Goal: Task Accomplishment & Management: Manage account settings

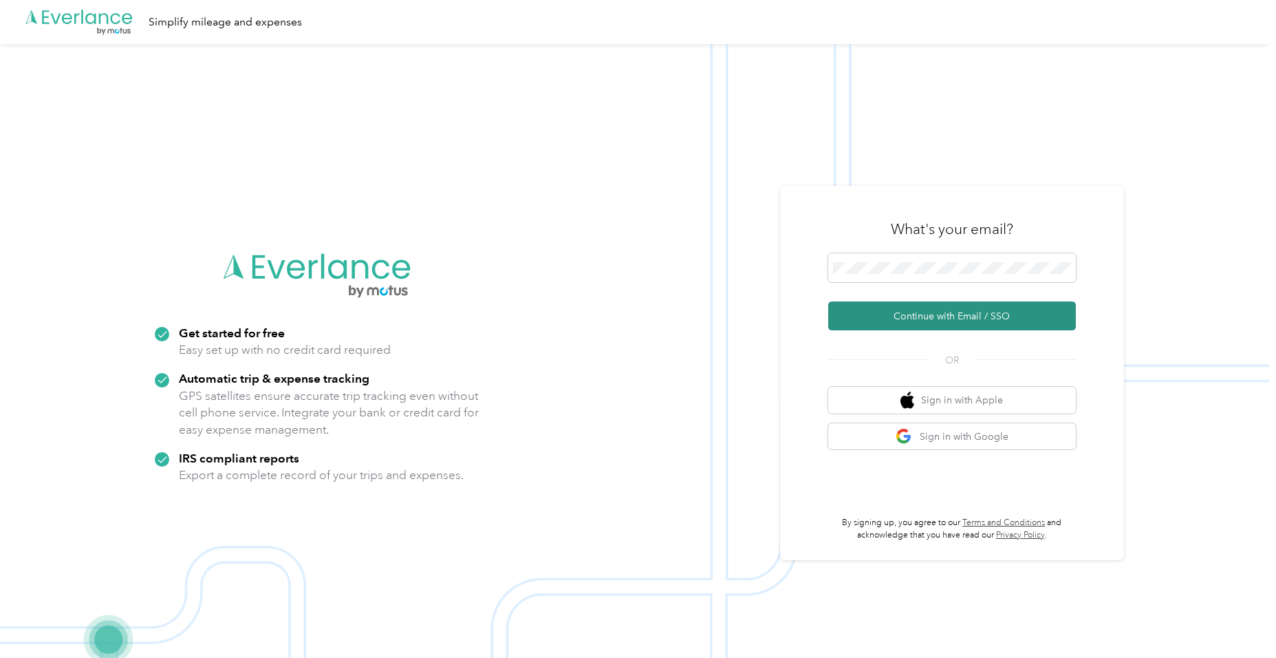
click at [915, 314] on button "Continue with Email / SSO" at bounding box center [952, 315] width 248 height 29
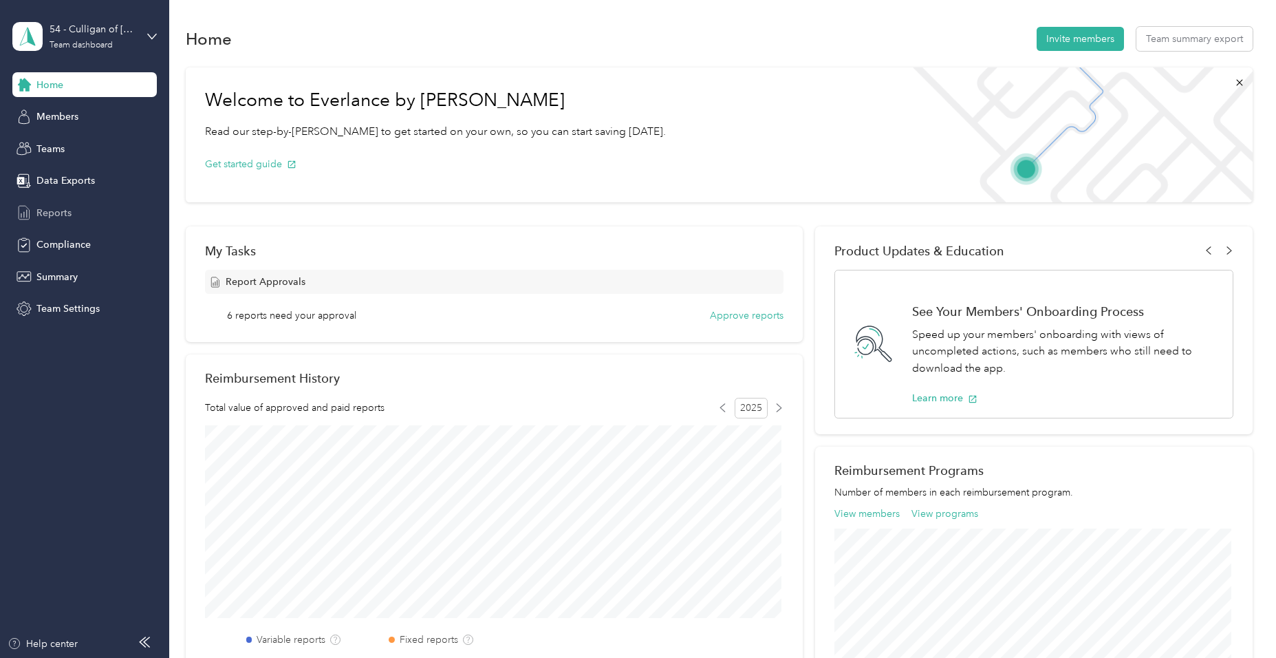
click at [43, 212] on span "Reports" at bounding box center [53, 213] width 35 height 14
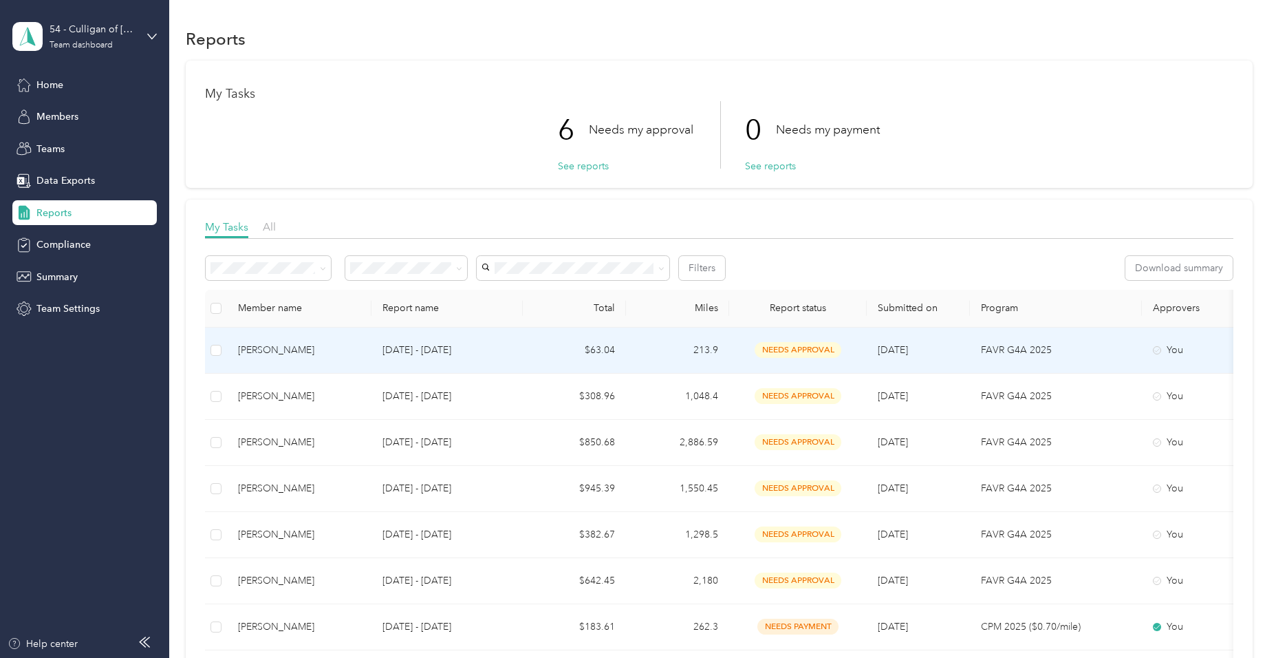
click at [422, 345] on p "[DATE] - [DATE]" at bounding box center [446, 350] width 129 height 15
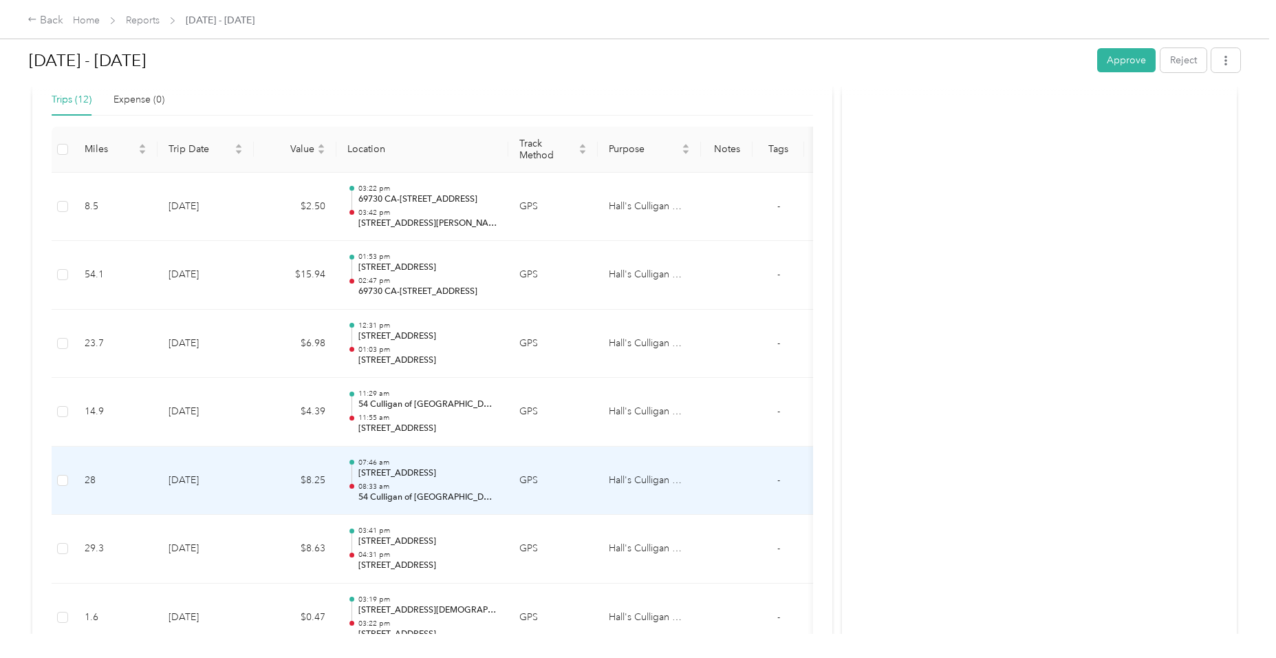
scroll to position [344, 0]
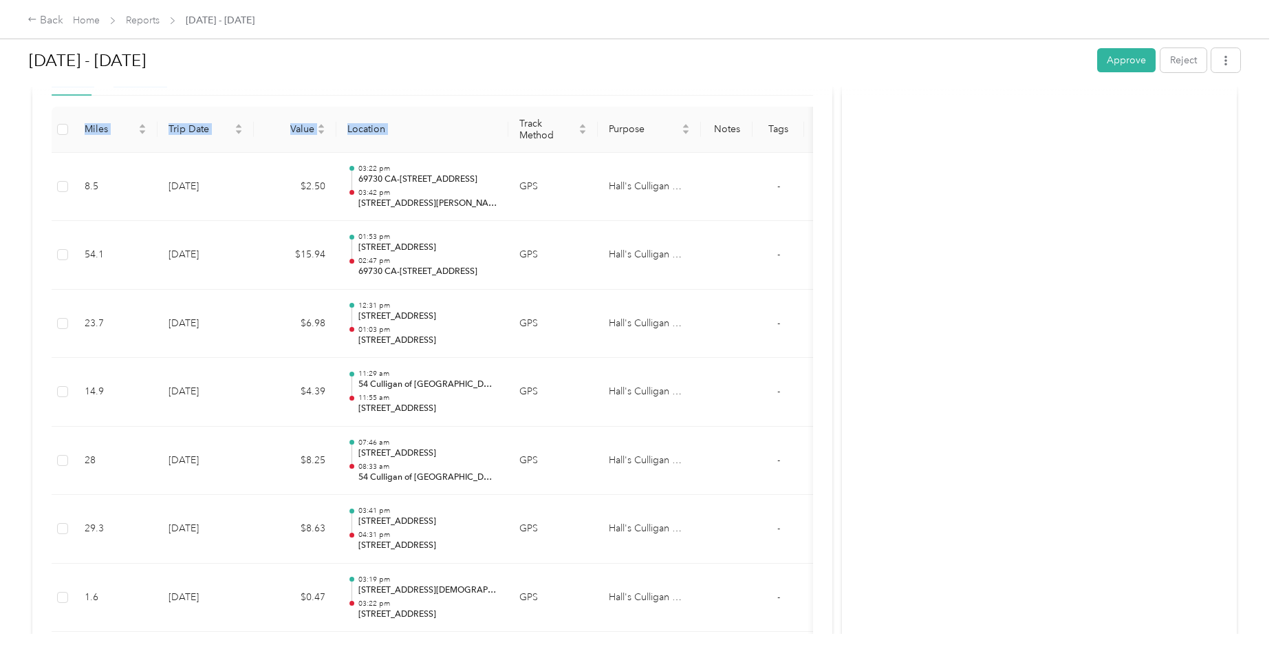
drag, startPoint x: 508, startPoint y: 125, endPoint x: 631, endPoint y: 86, distance: 128.6
click at [631, 86] on div "[DATE] - [DATE] Approve Reject Needs Approval Needs approval from [PERSON_NAME]…" at bounding box center [635, 361] width 1214 height 1314
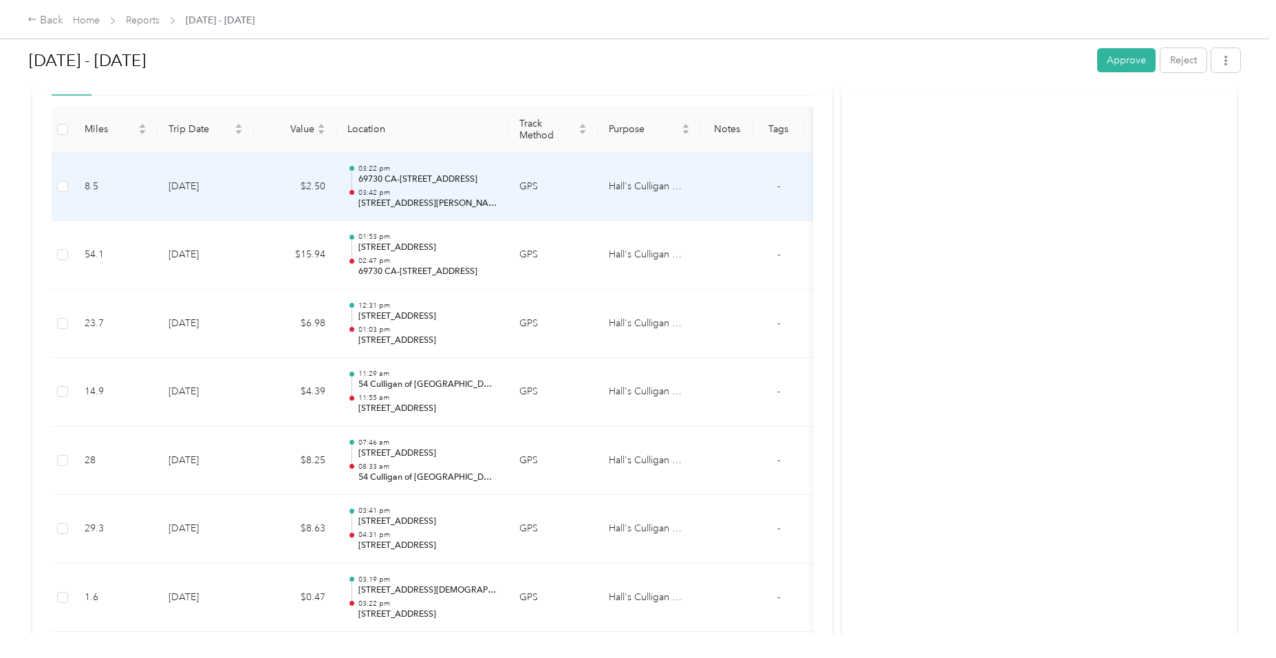
click at [407, 171] on p "03:22 pm" at bounding box center [427, 169] width 139 height 10
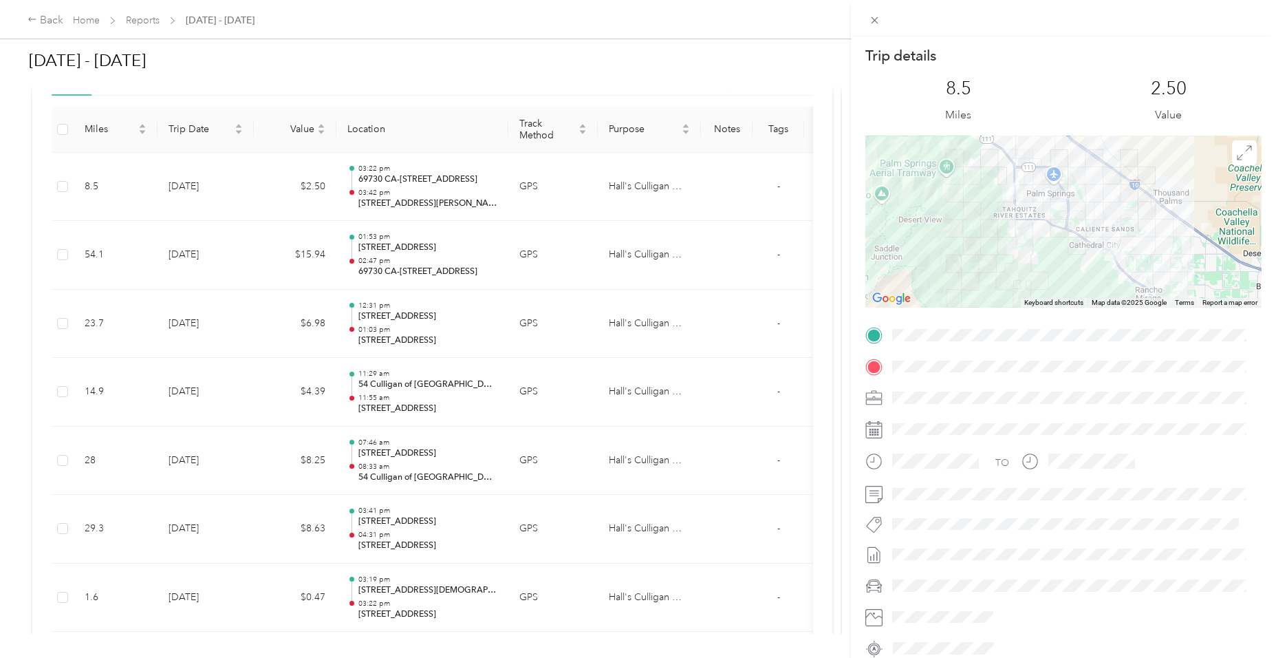
click at [401, 452] on div "Trip details This trip cannot be edited because it is either under review, appr…" at bounding box center [638, 329] width 1276 height 658
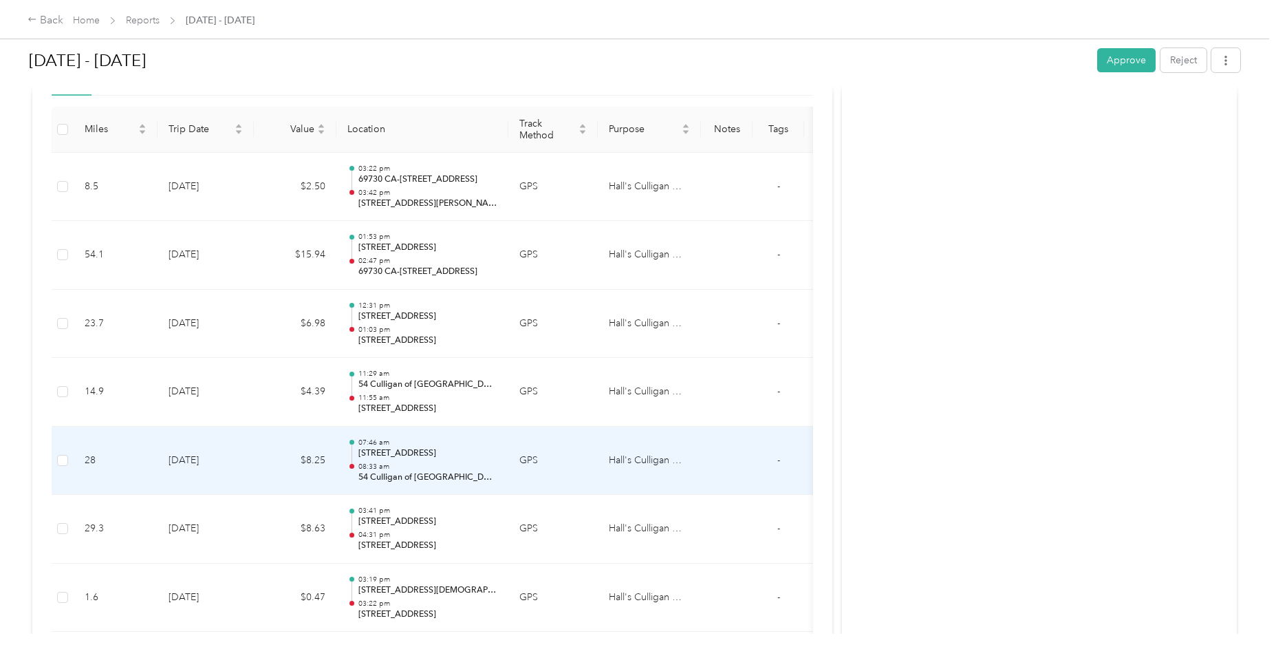
click at [384, 454] on p "[STREET_ADDRESS]" at bounding box center [427, 453] width 139 height 12
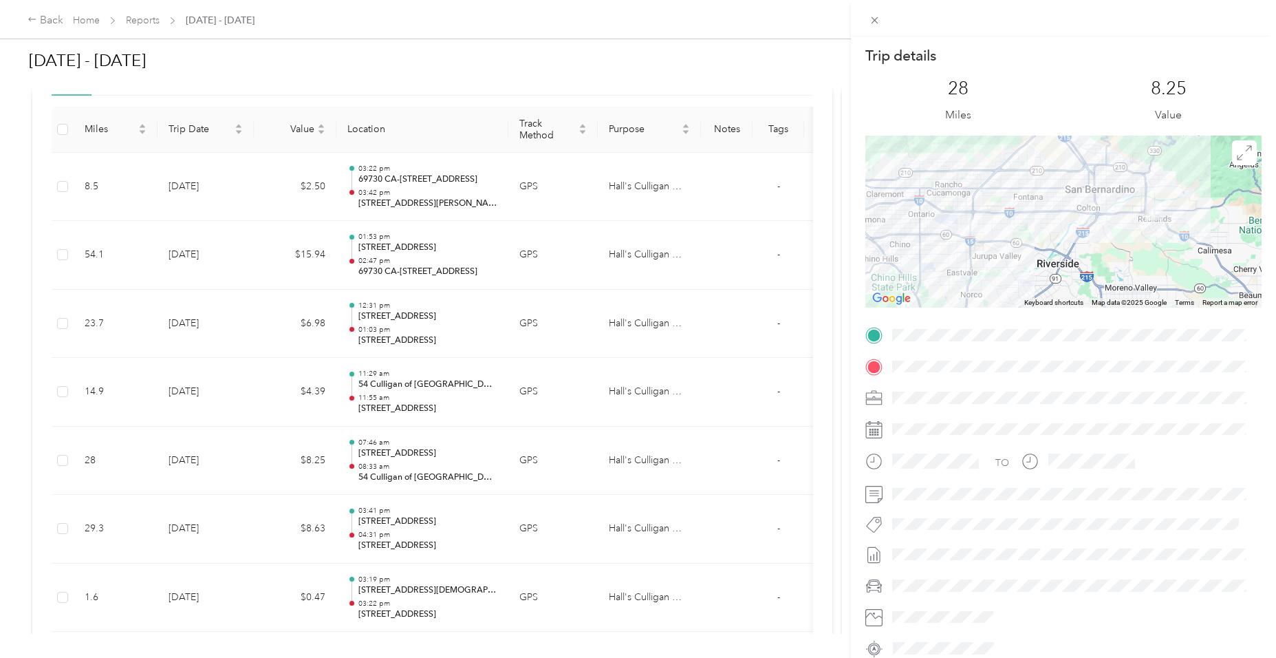
click at [43, 17] on div "Trip details This trip cannot be edited because it is either under review, appr…" at bounding box center [638, 329] width 1276 height 658
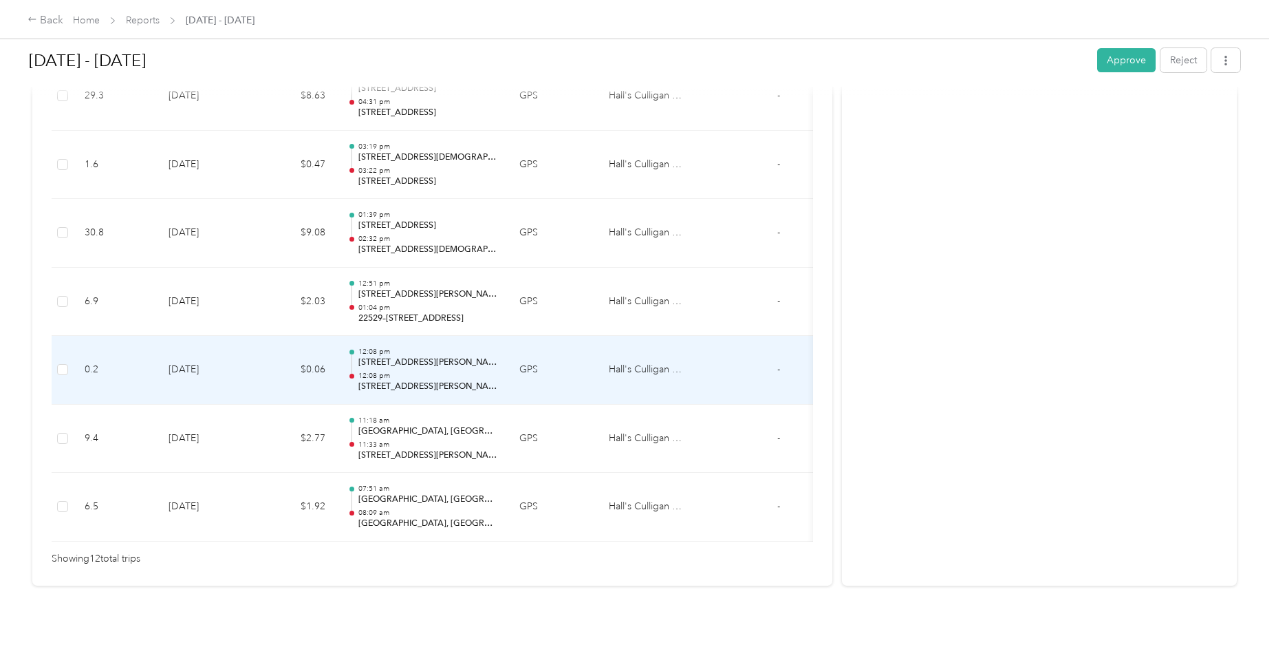
scroll to position [797, 0]
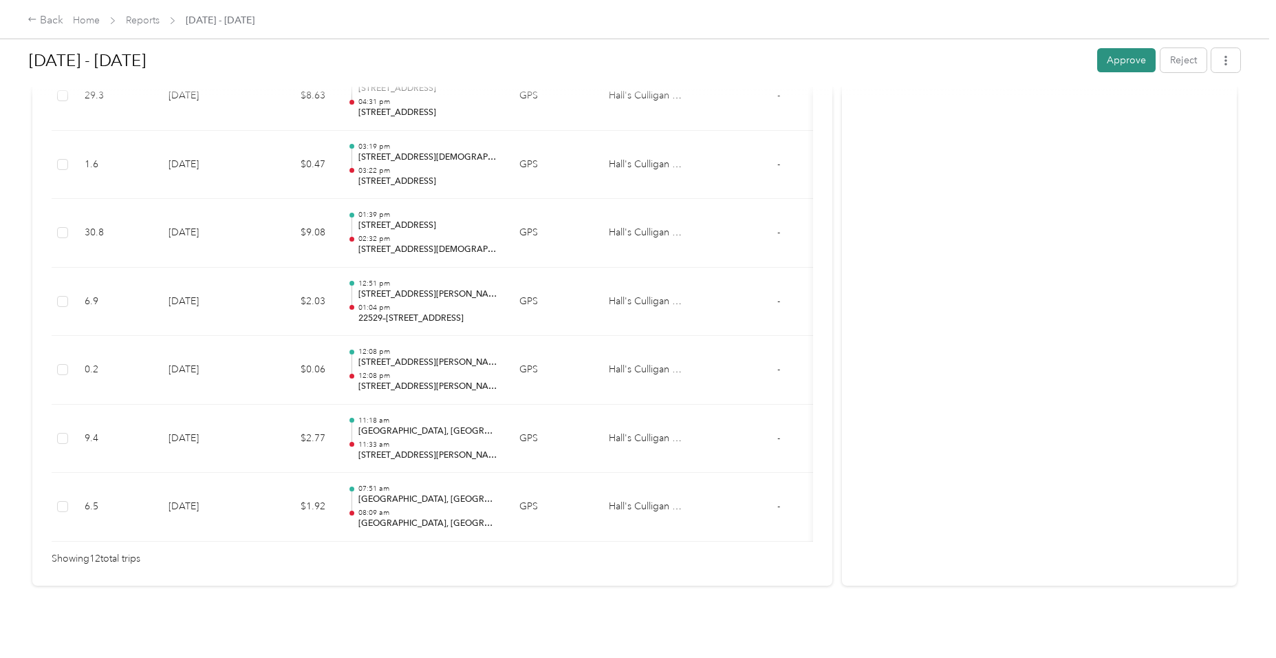
click at [1112, 61] on button "Approve" at bounding box center [1126, 60] width 58 height 24
click at [43, 21] on div "Back" at bounding box center [46, 20] width 36 height 17
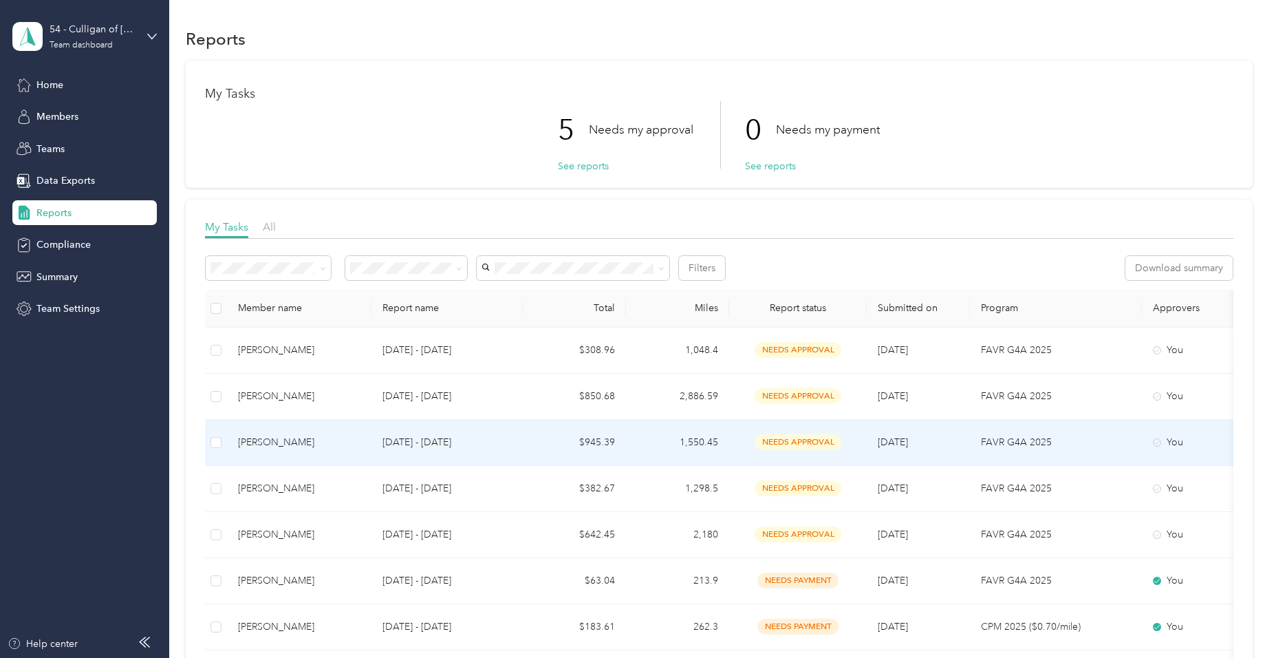
click at [416, 440] on p "[DATE] - [DATE]" at bounding box center [446, 442] width 129 height 15
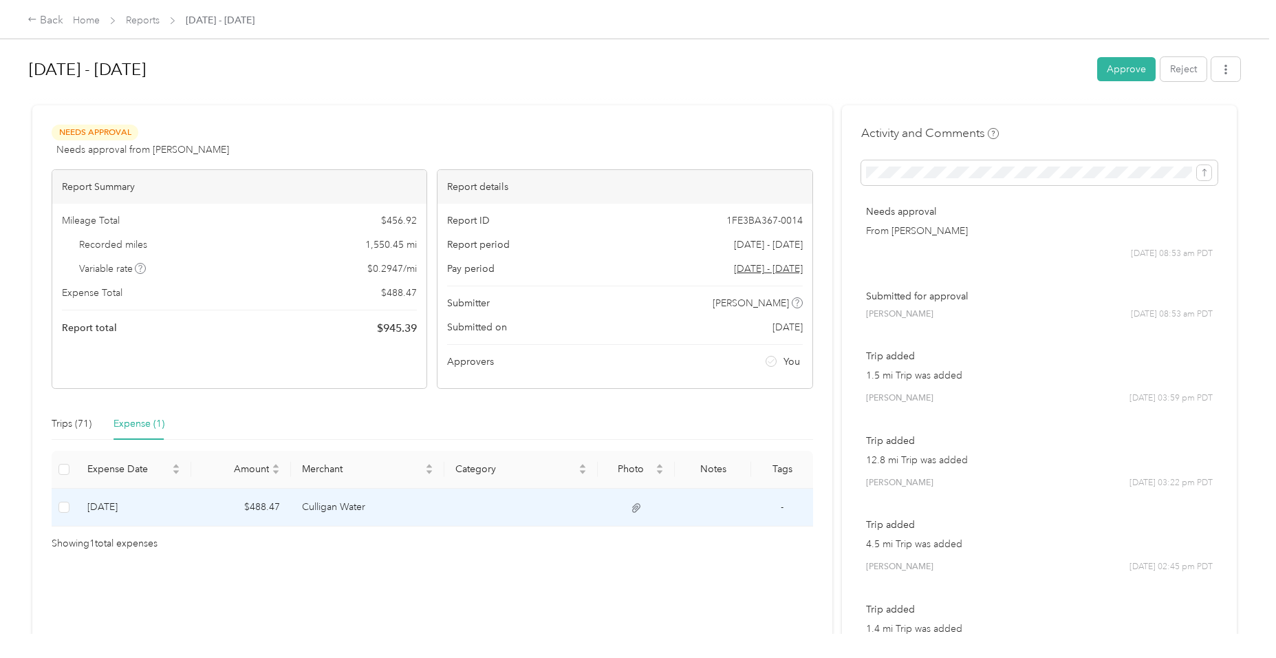
click at [341, 504] on td "Culligan Water" at bounding box center [367, 507] width 153 height 38
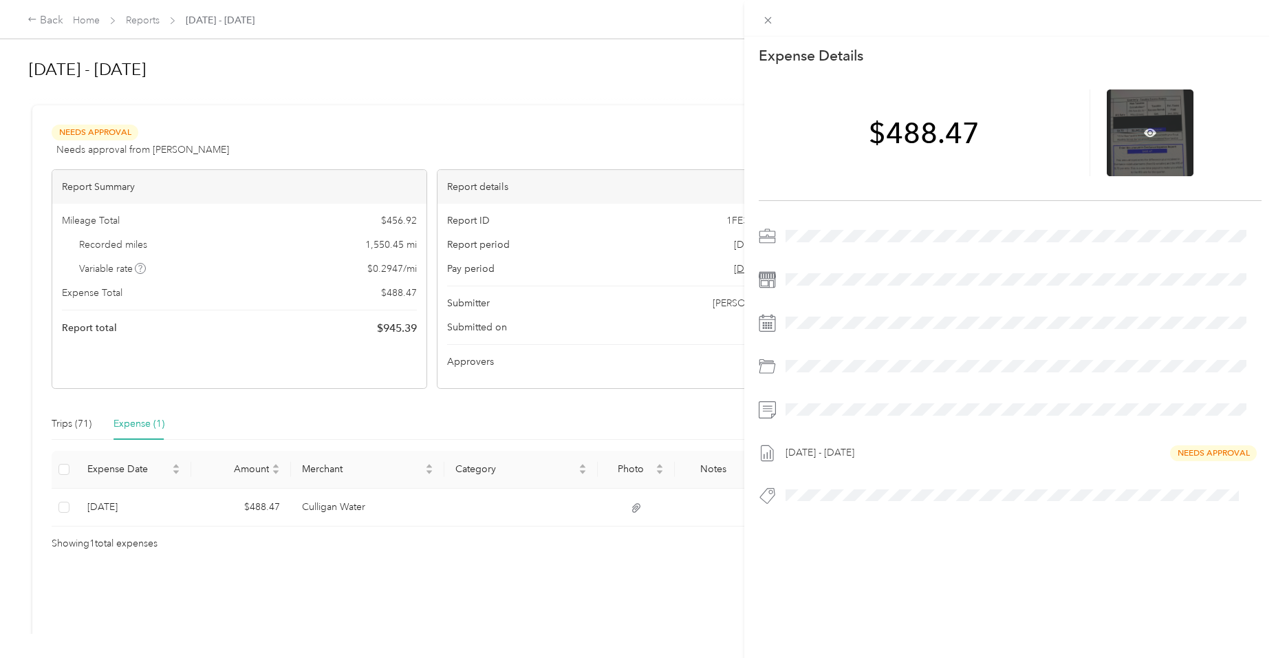
click at [1134, 145] on div at bounding box center [1150, 132] width 87 height 87
drag, startPoint x: 1134, startPoint y: 145, endPoint x: 1142, endPoint y: 129, distance: 18.2
click at [1144, 129] on icon at bounding box center [1150, 133] width 12 height 12
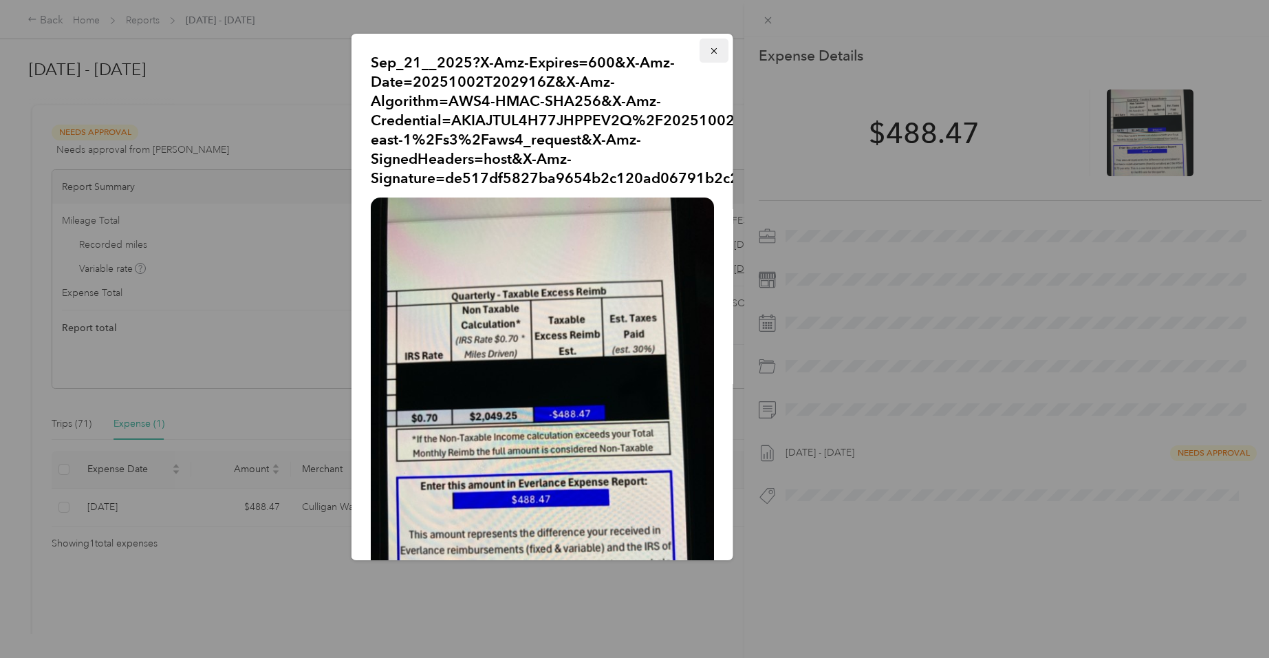
click at [711, 50] on icon "button" at bounding box center [714, 51] width 6 height 6
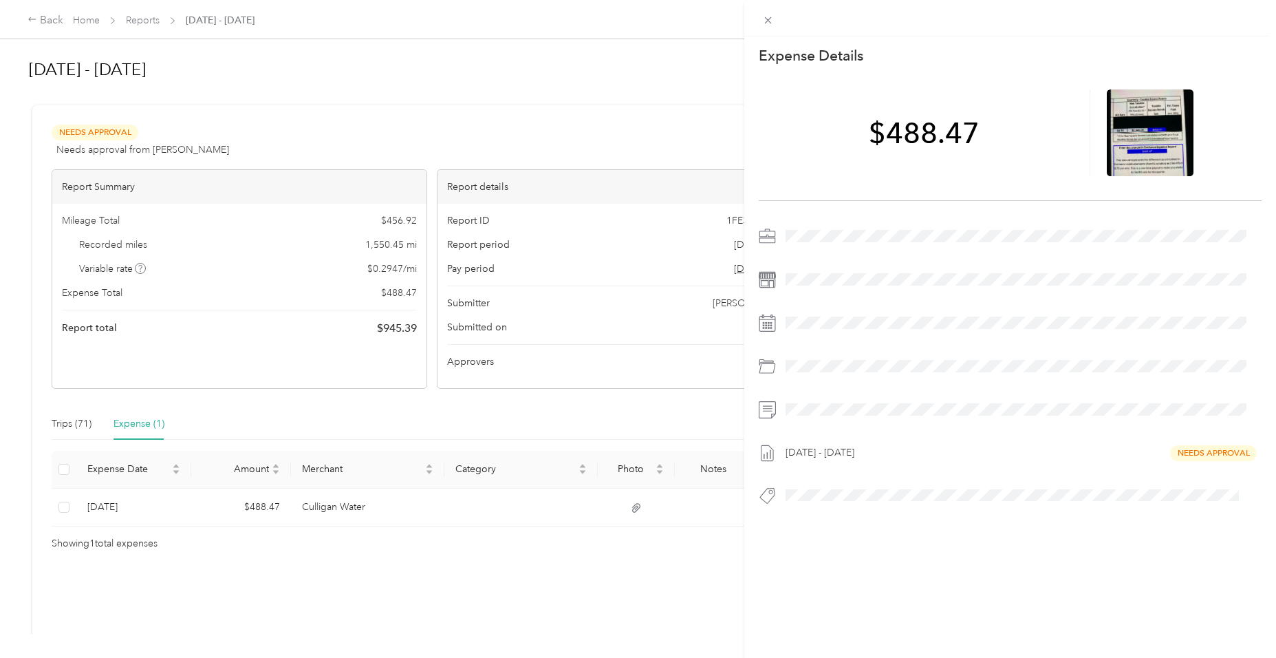
click at [109, 506] on div "This expense cannot be edited because it is either under review, approved, or p…" at bounding box center [638, 329] width 1276 height 658
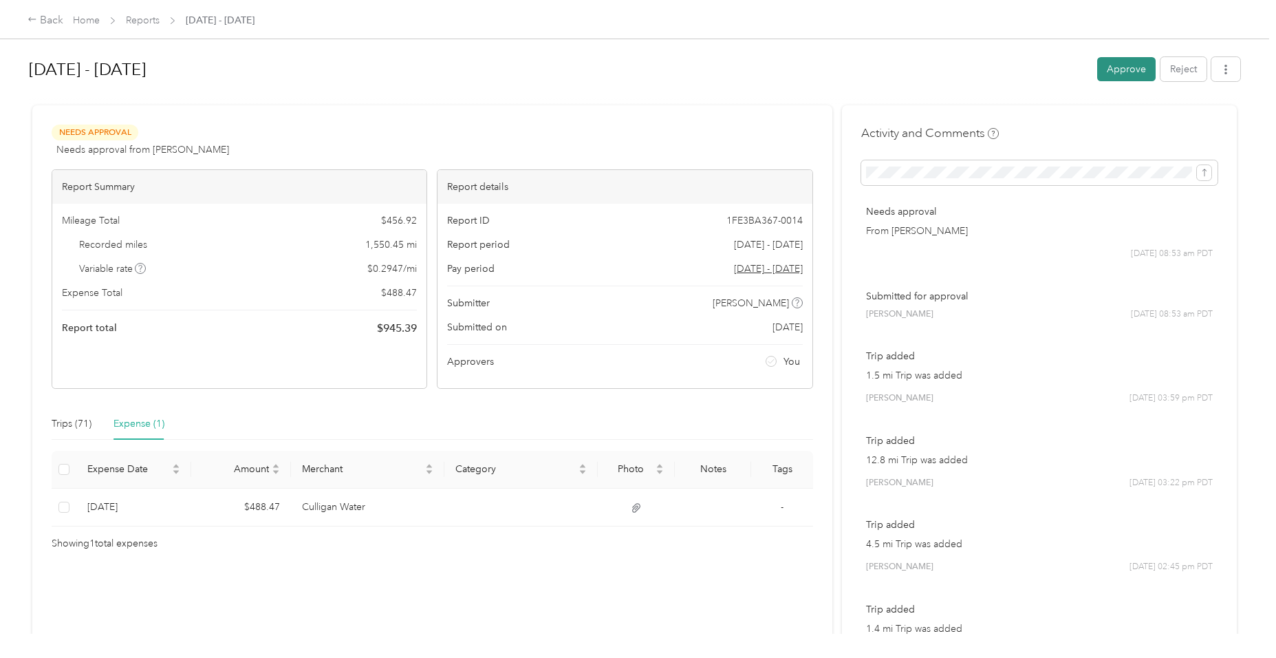
click at [1119, 70] on button "Approve" at bounding box center [1126, 69] width 58 height 24
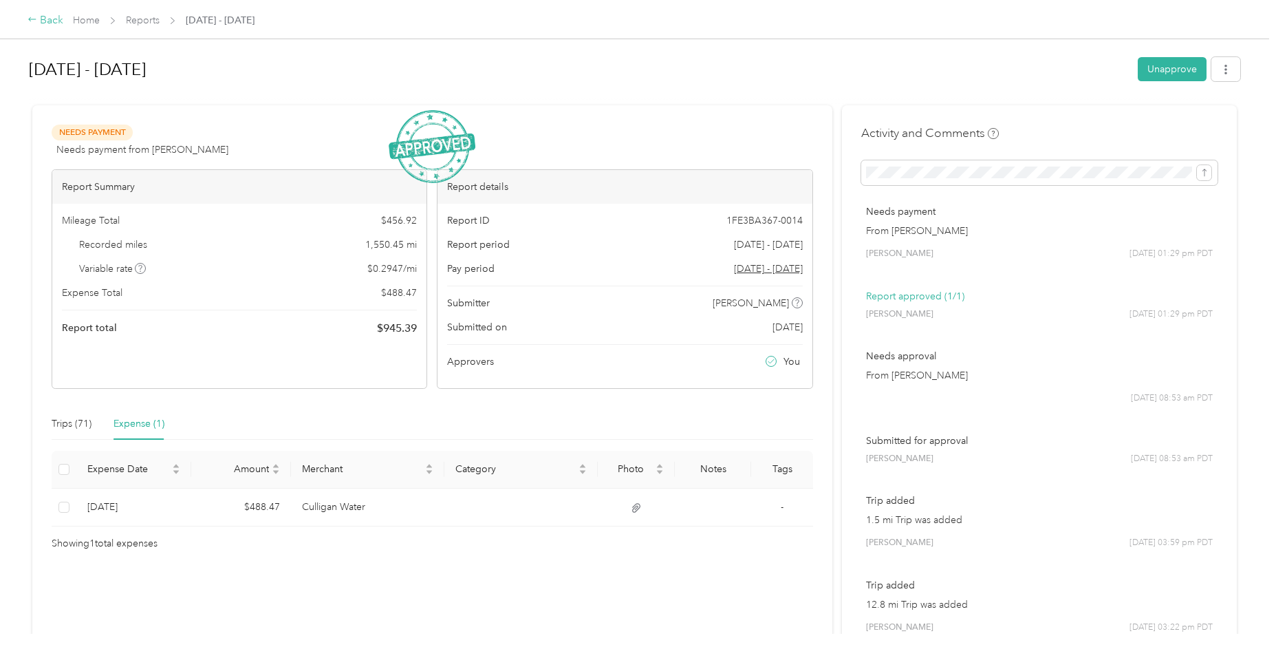
click at [44, 19] on div "Back" at bounding box center [46, 20] width 36 height 17
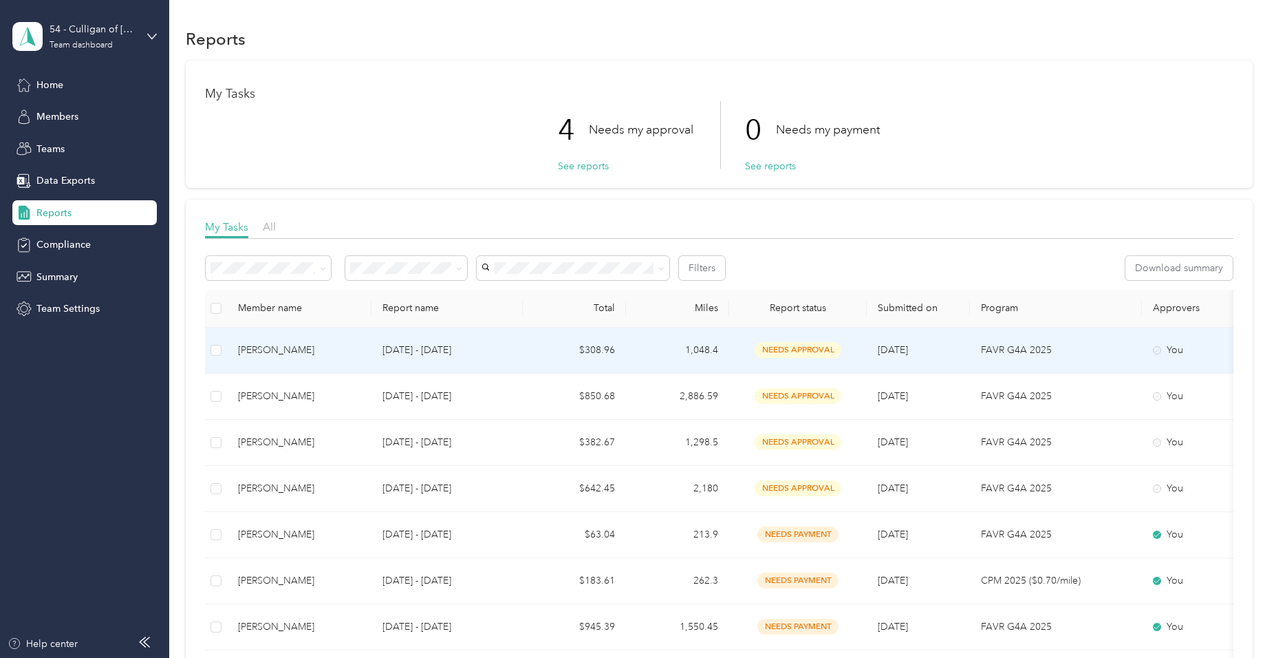
click at [398, 349] on p "[DATE] - [DATE]" at bounding box center [446, 350] width 129 height 15
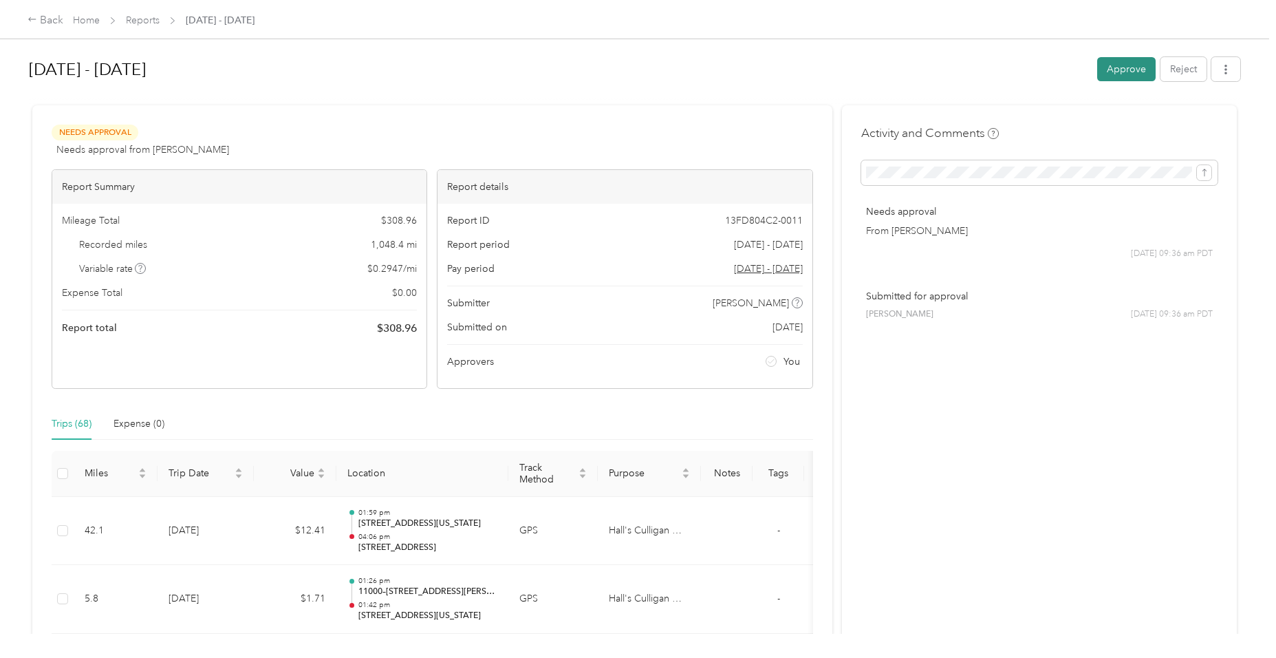
click at [1111, 65] on button "Approve" at bounding box center [1126, 69] width 58 height 24
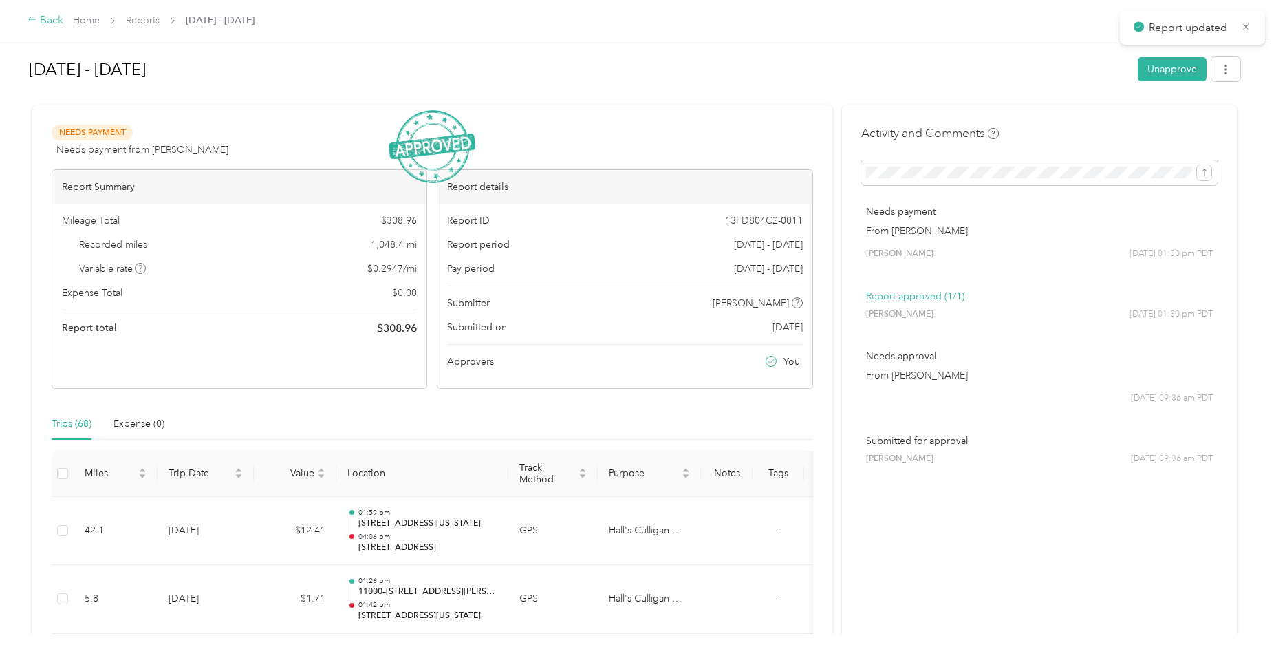
click at [36, 17] on icon at bounding box center [33, 19] width 10 height 10
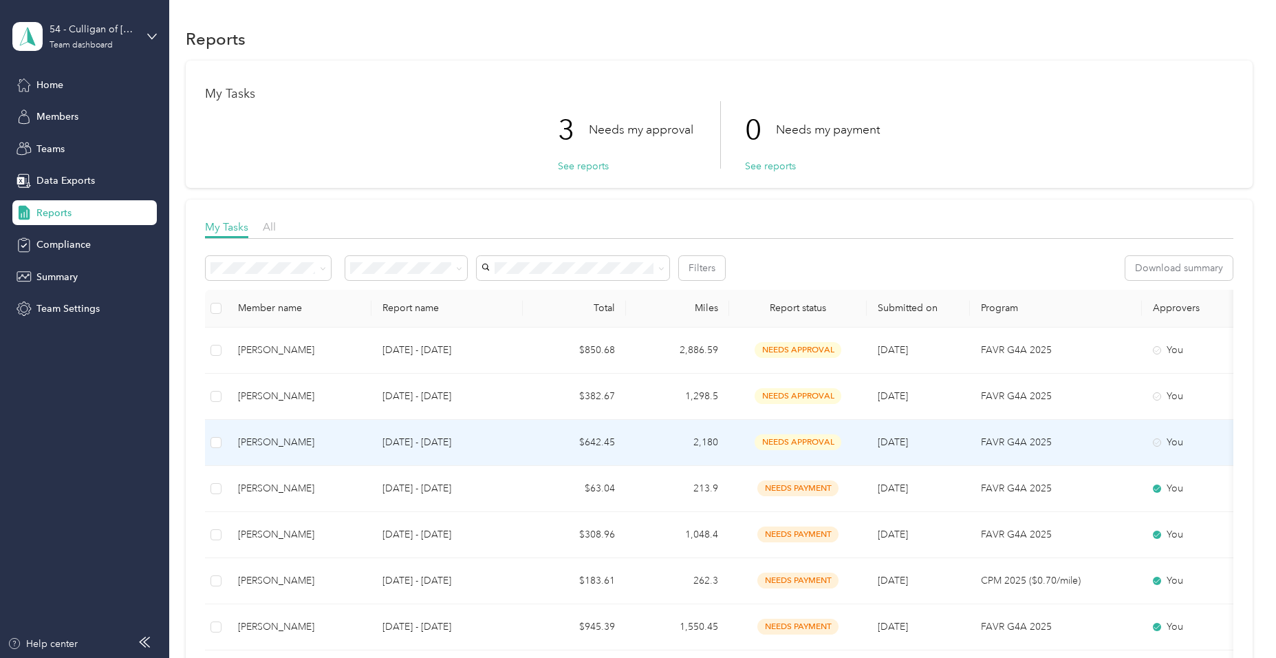
click at [276, 437] on div "[PERSON_NAME]" at bounding box center [299, 442] width 122 height 15
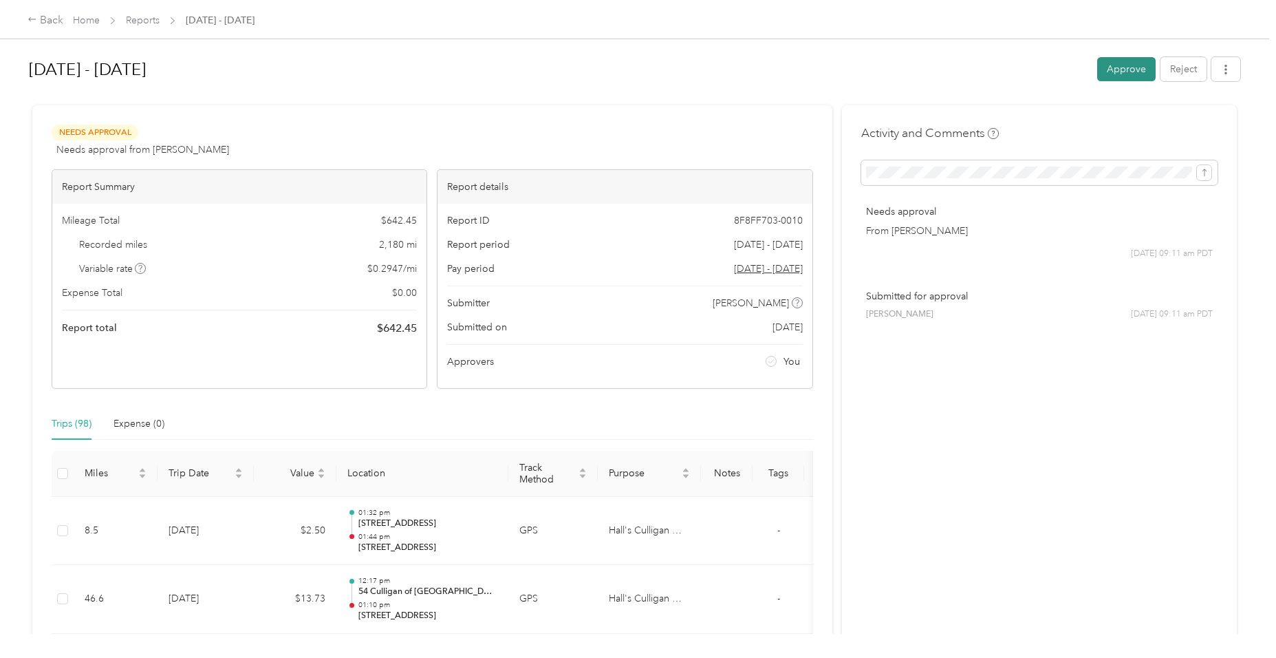
click at [1121, 65] on button "Approve" at bounding box center [1126, 69] width 58 height 24
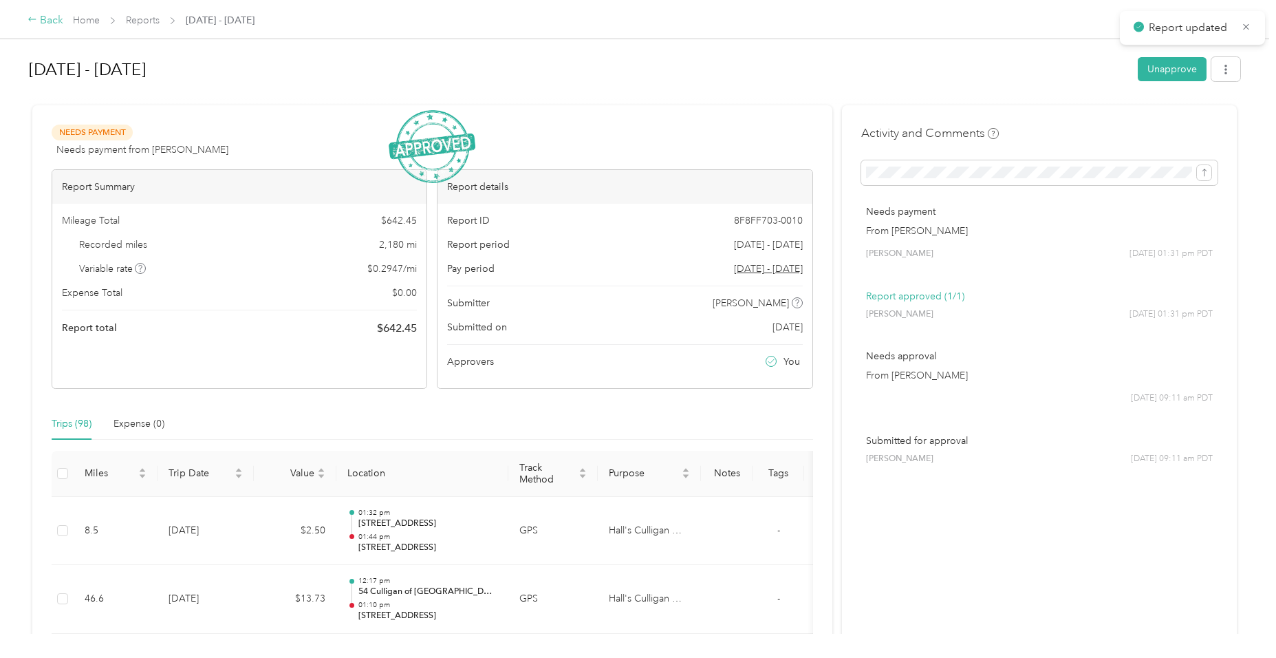
click at [44, 17] on div "Back" at bounding box center [46, 20] width 36 height 17
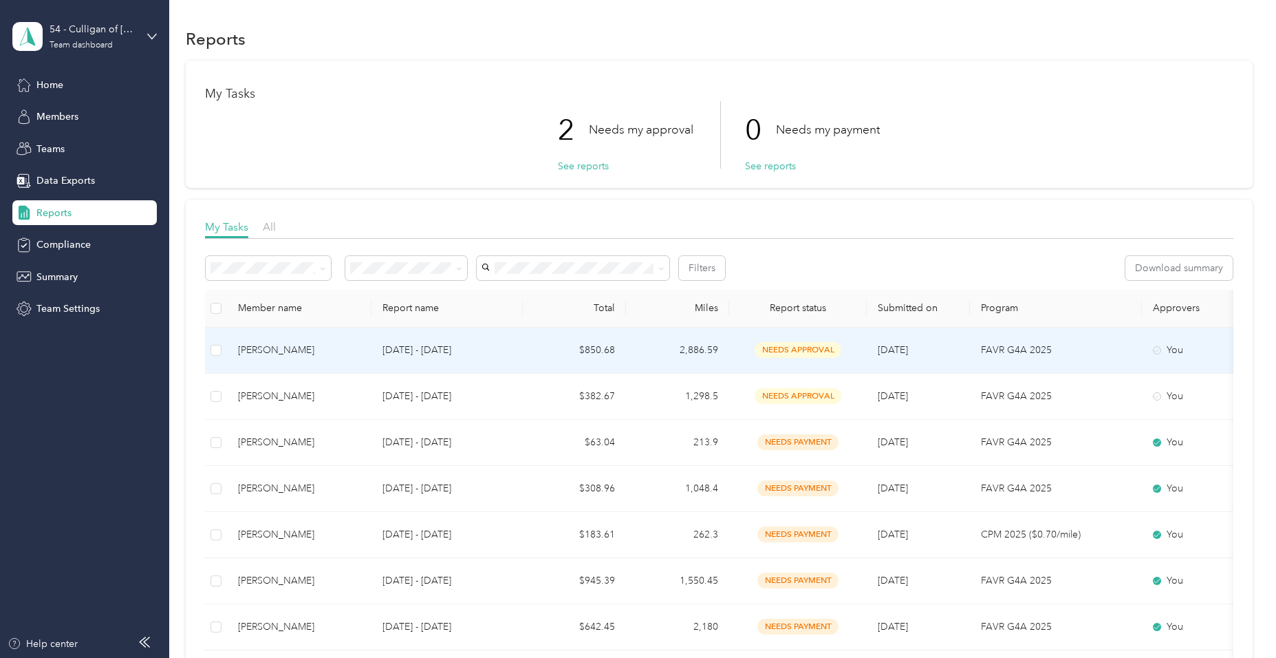
click at [253, 345] on div "[PERSON_NAME]" at bounding box center [299, 350] width 122 height 15
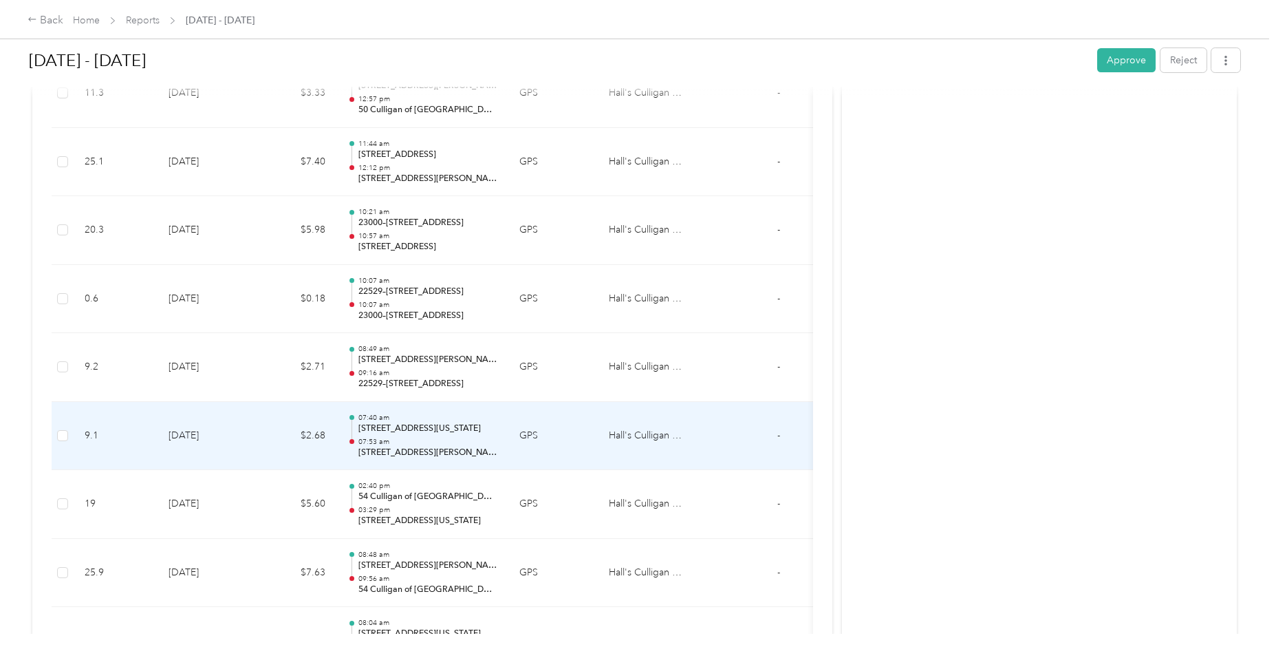
scroll to position [5709, 0]
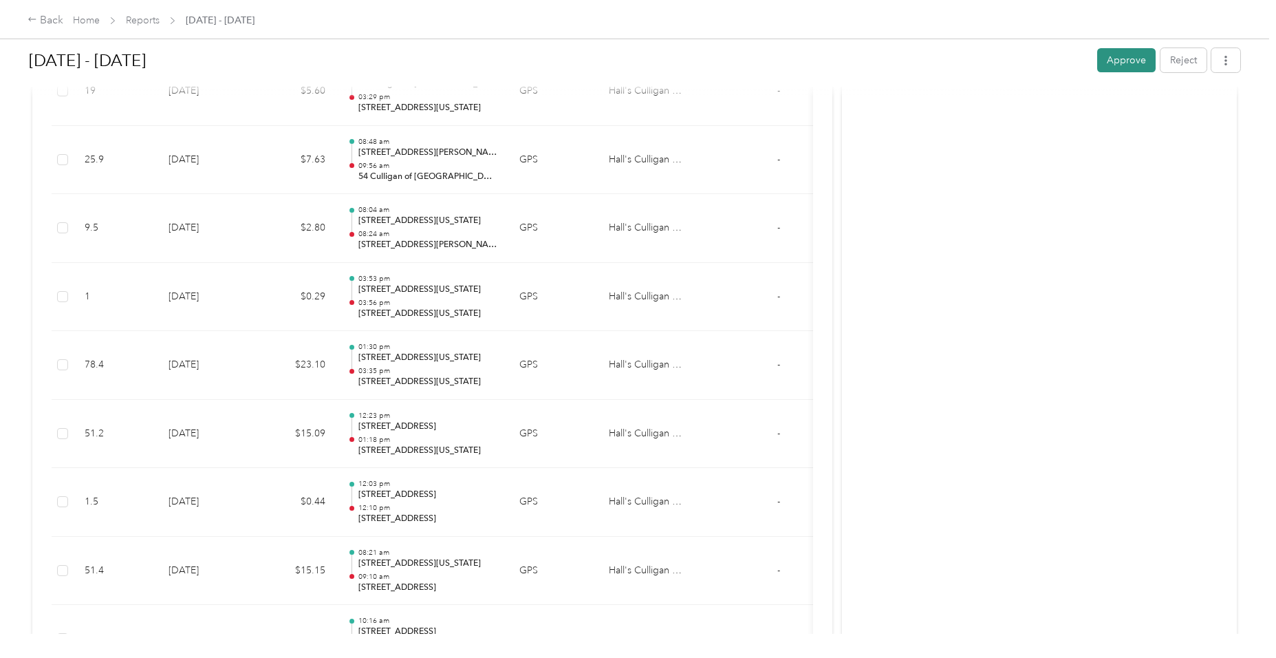
click at [1105, 63] on button "Approve" at bounding box center [1126, 60] width 58 height 24
click at [43, 17] on div "Back" at bounding box center [46, 20] width 36 height 17
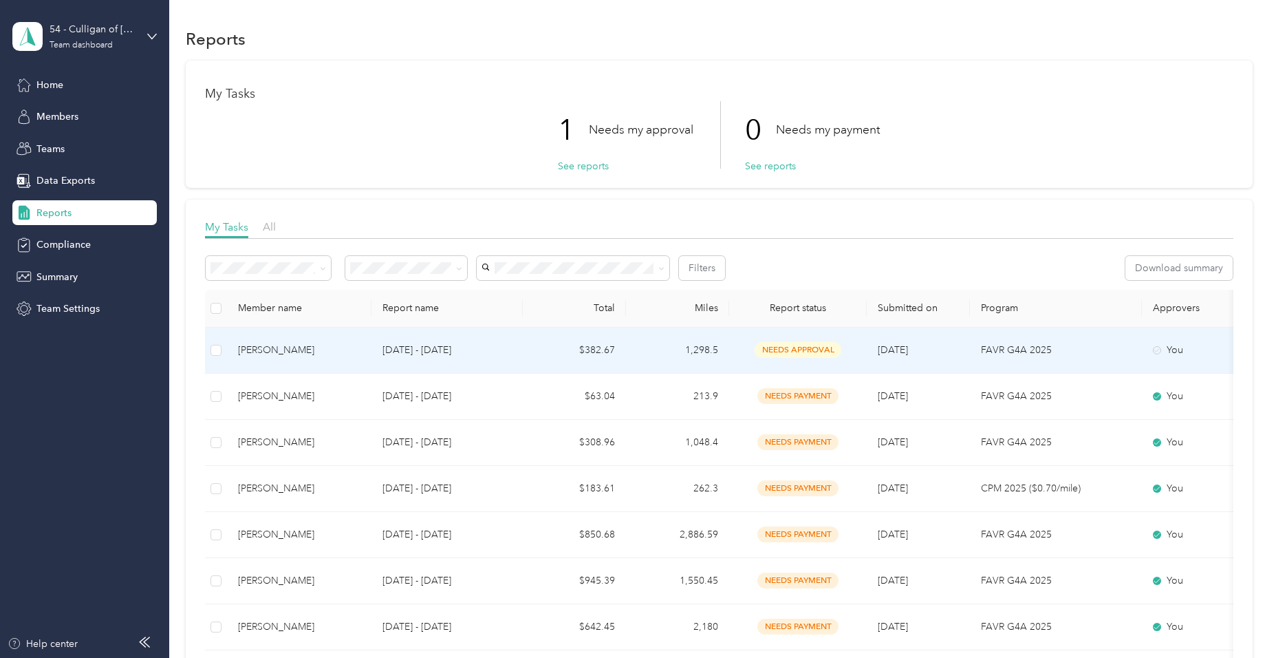
click at [411, 344] on p "[DATE] - [DATE]" at bounding box center [446, 350] width 129 height 15
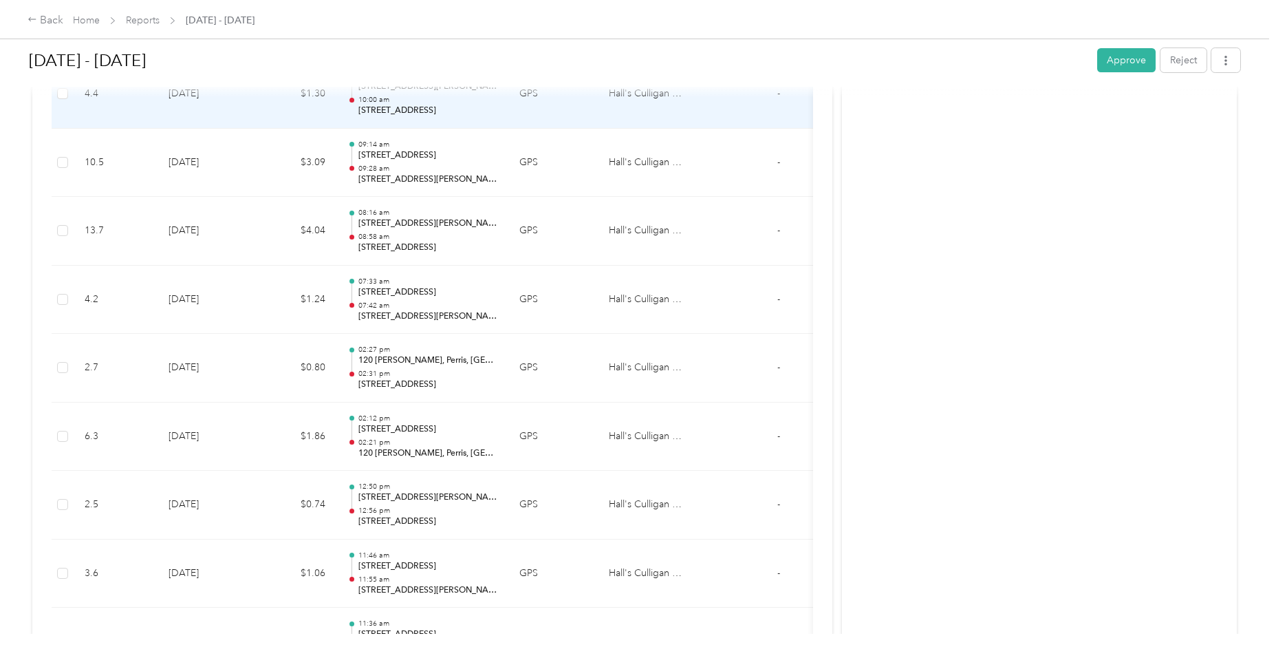
scroll to position [5434, 0]
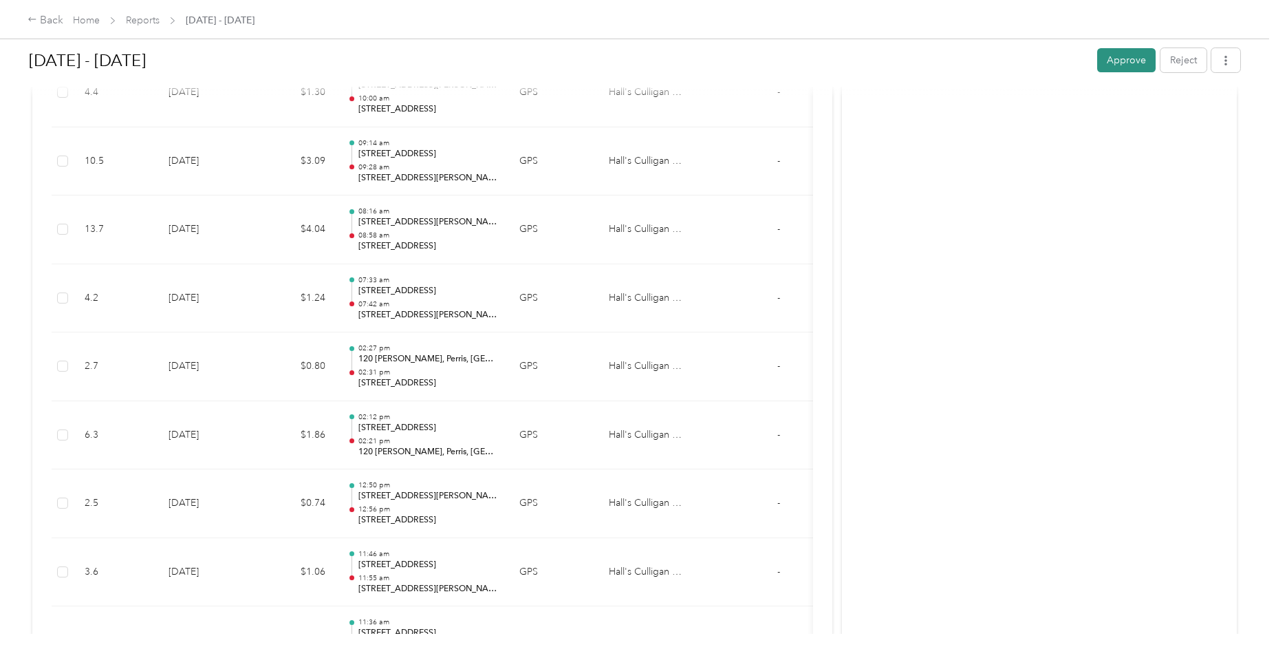
click at [1119, 56] on button "Approve" at bounding box center [1126, 60] width 58 height 24
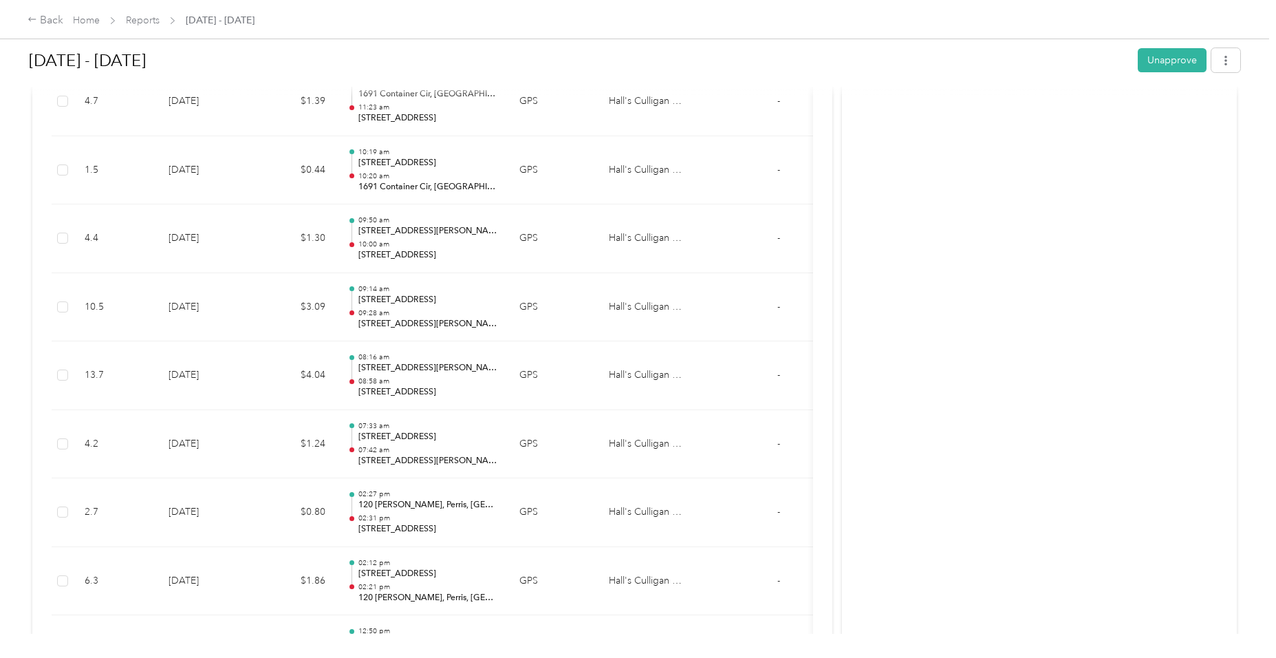
scroll to position [5090, 0]
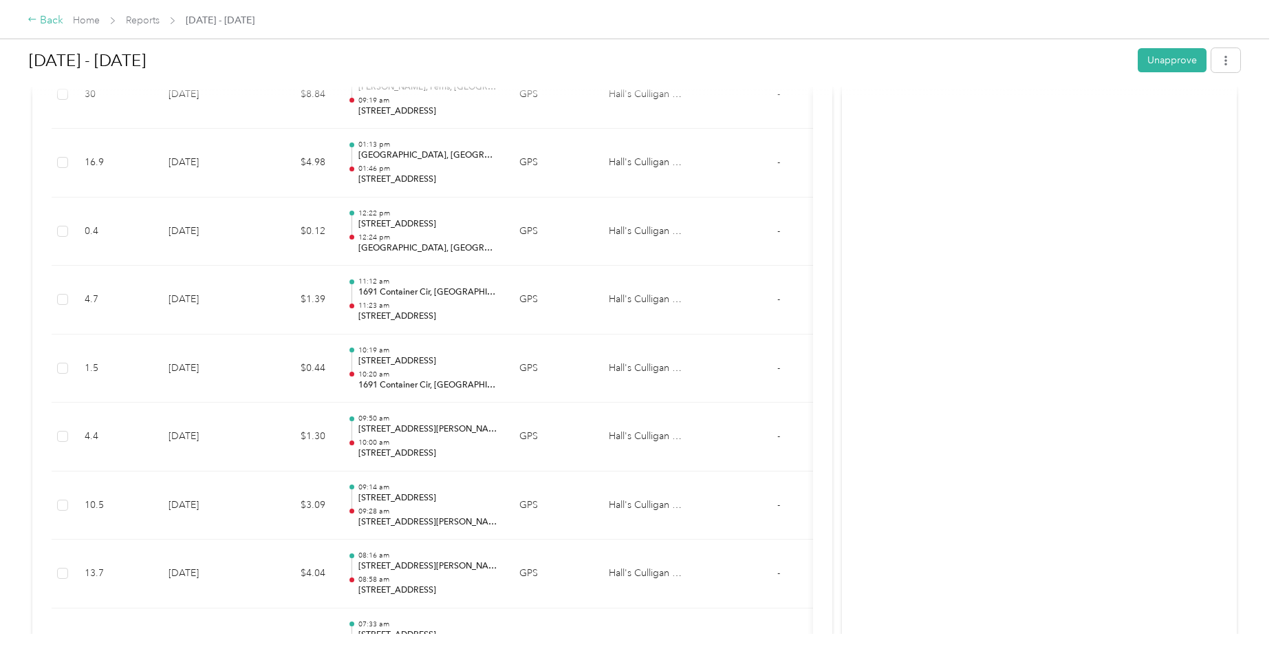
click at [50, 17] on div "Back" at bounding box center [46, 20] width 36 height 17
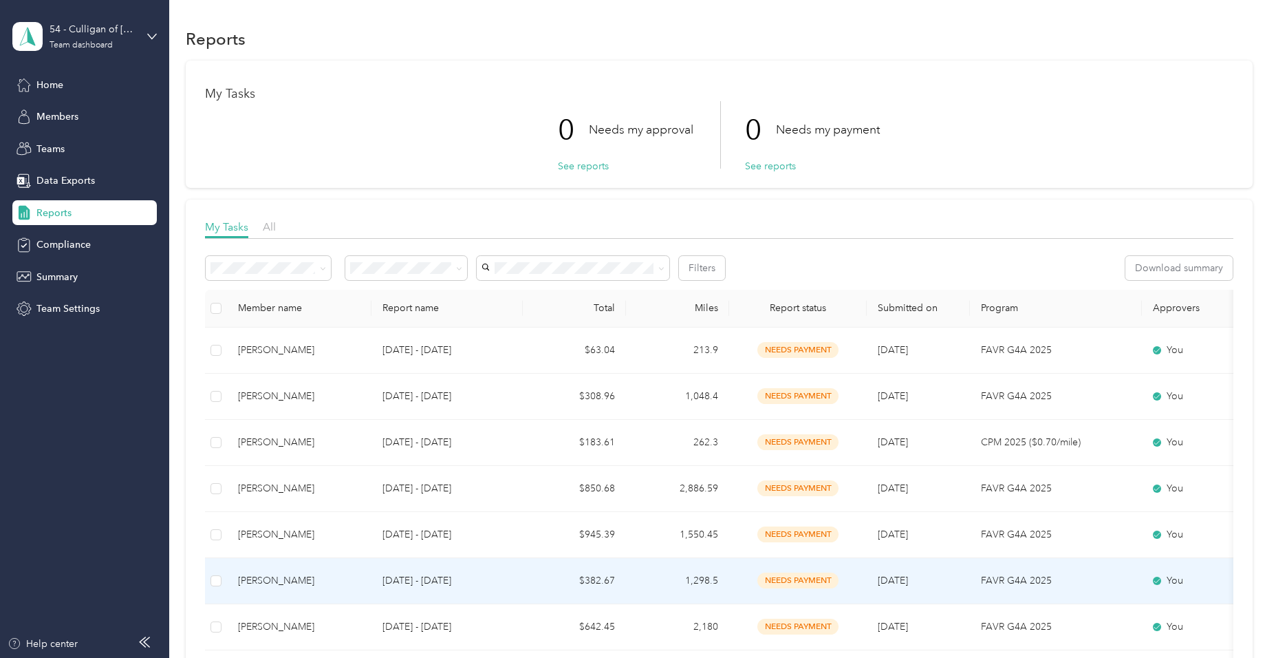
click at [268, 577] on div "[PERSON_NAME]" at bounding box center [299, 580] width 122 height 15
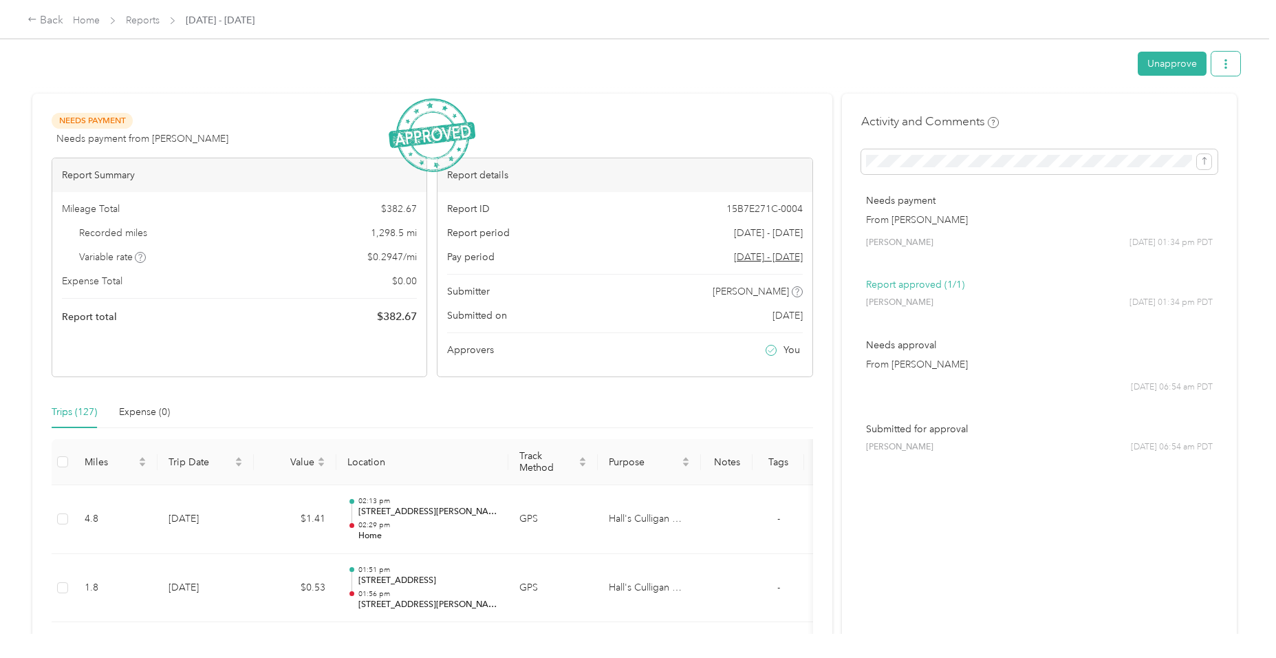
click at [1221, 65] on icon "button" at bounding box center [1226, 64] width 10 height 10
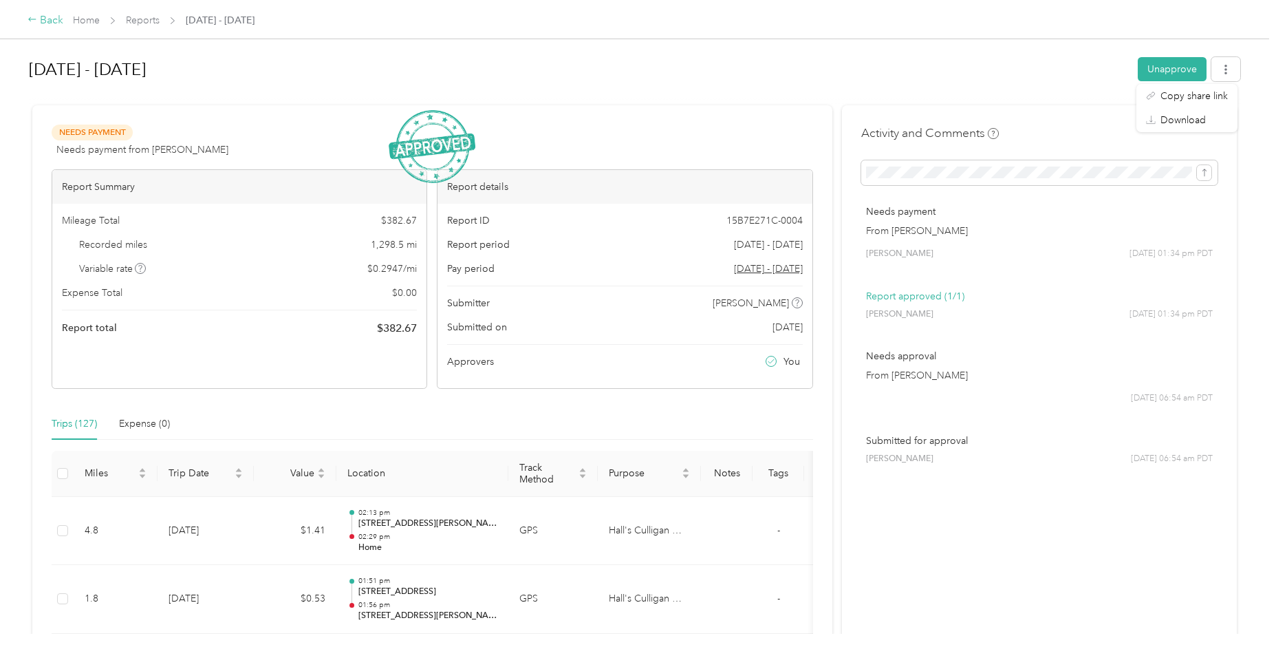
click at [40, 19] on div "Back" at bounding box center [46, 20] width 36 height 17
